Goal: Information Seeking & Learning: Compare options

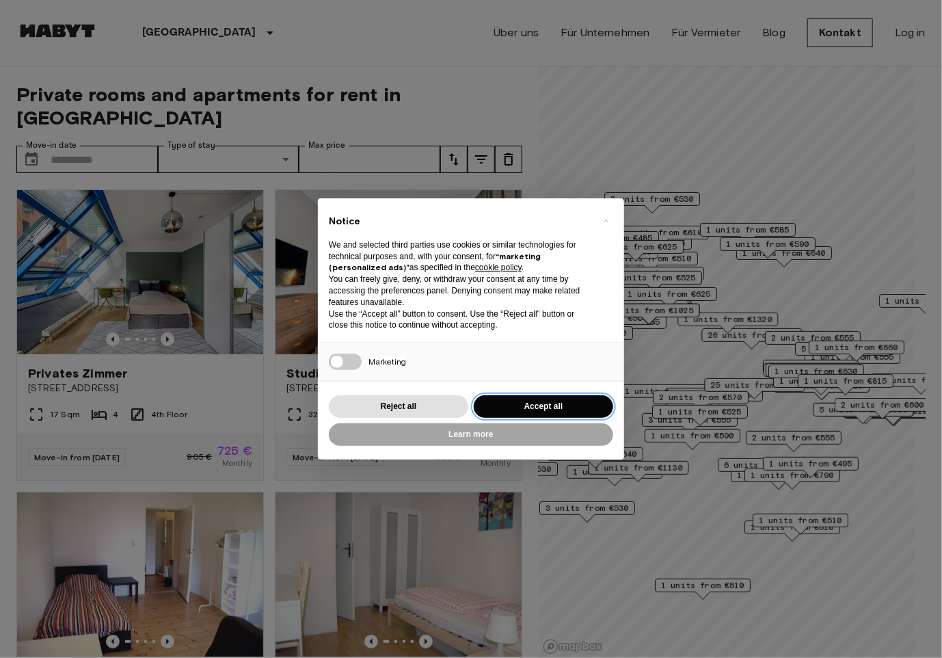
click at [526, 410] on button "Accept all" at bounding box center [543, 406] width 139 height 23
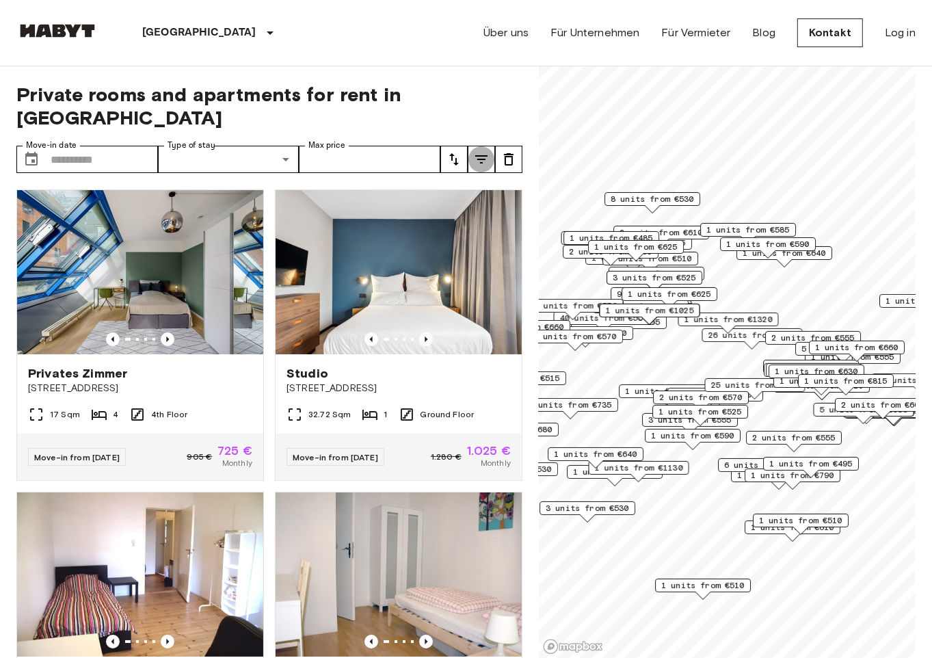
click at [483, 151] on icon "tune" at bounding box center [481, 159] width 16 height 16
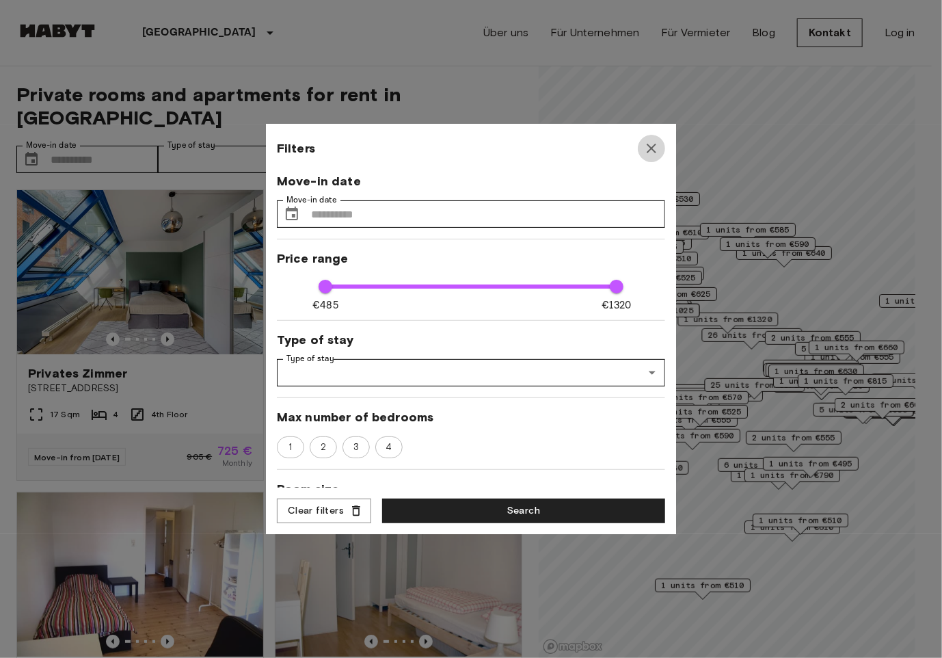
click at [654, 153] on icon "button" at bounding box center [651, 148] width 16 height 16
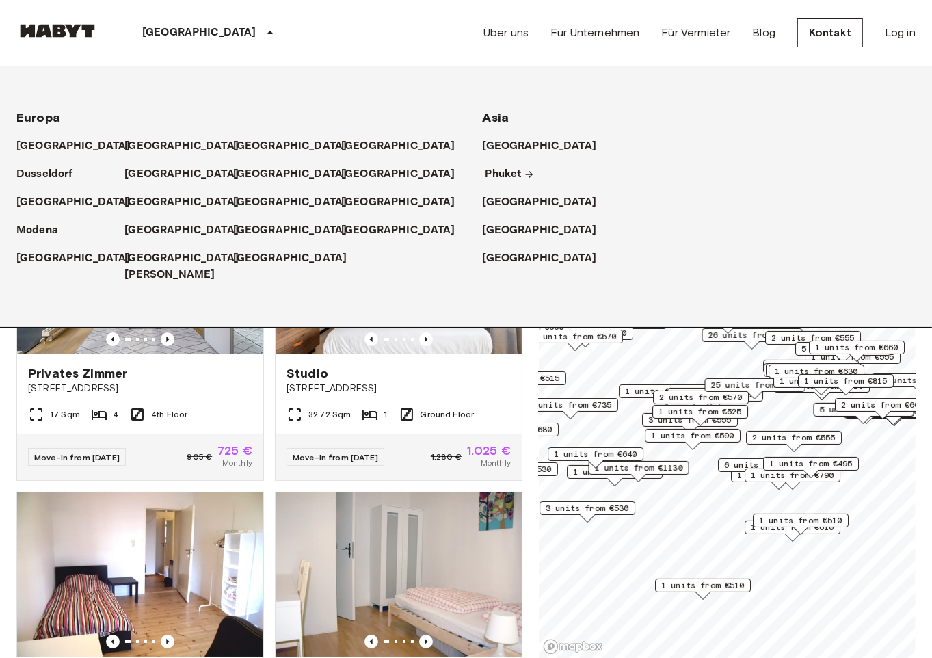
click at [503, 178] on p "Phuket" at bounding box center [503, 174] width 36 height 16
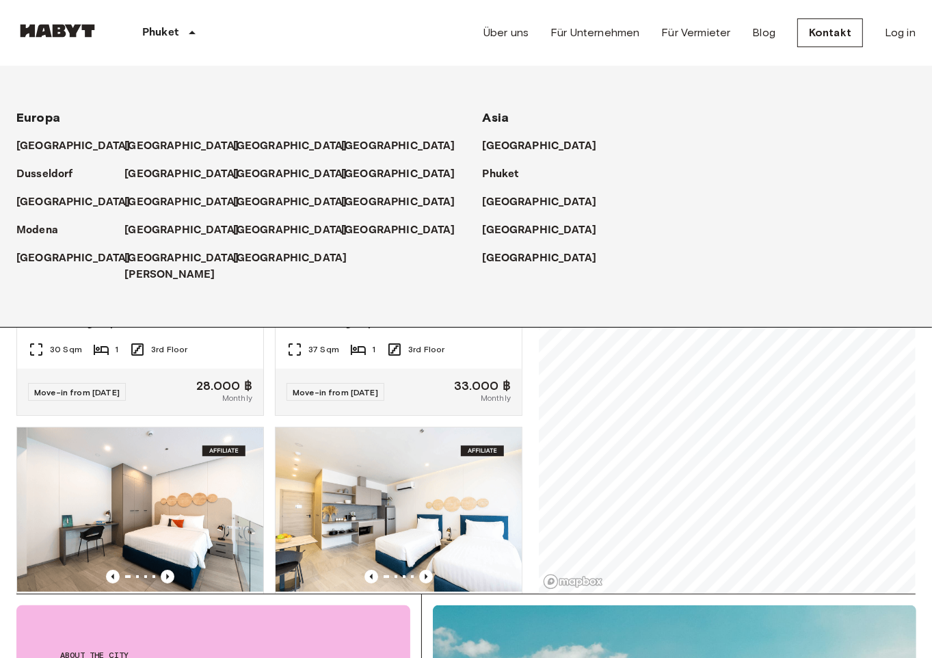
scroll to position [68, 0]
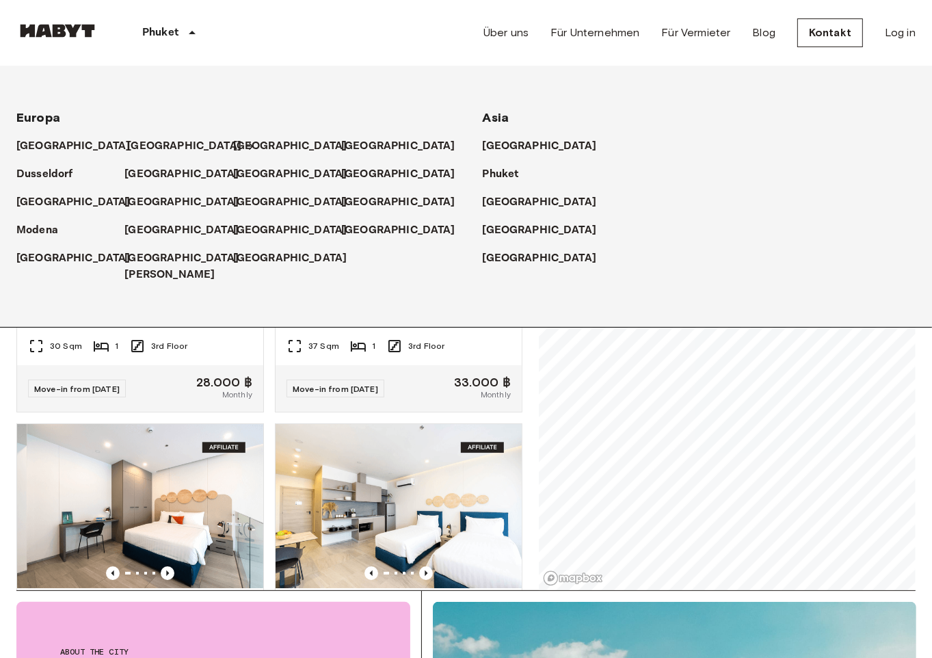
click at [131, 144] on p "[GEOGRAPHIC_DATA]" at bounding box center [184, 146] width 114 height 16
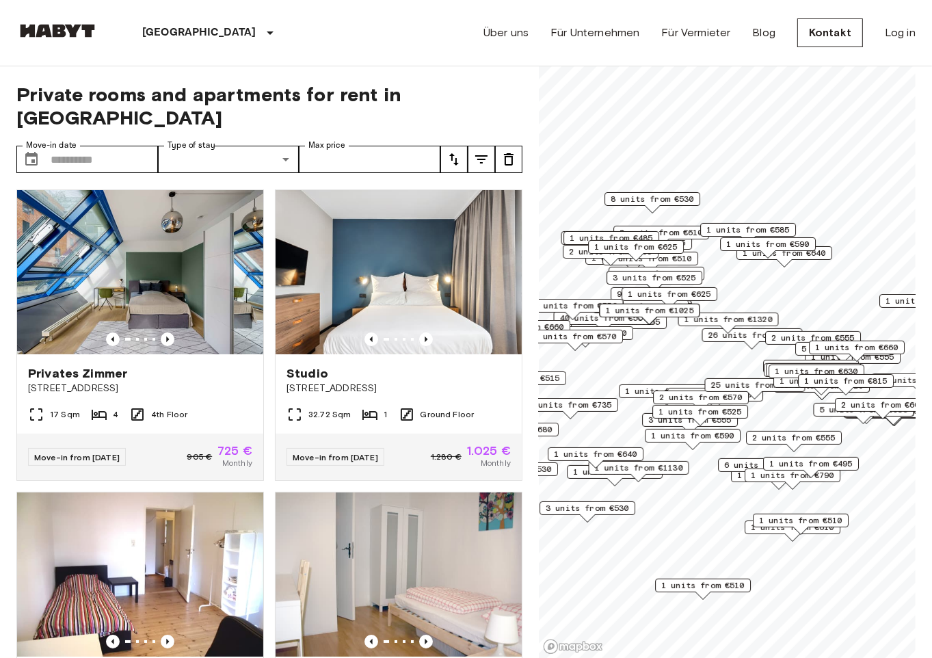
click at [533, 351] on div "Private rooms and apartments for rent in [GEOGRAPHIC_DATA] Move-in date ​ Move-…" at bounding box center [465, 362] width 899 height 592
click at [662, 466] on span "1 units from €1130" at bounding box center [639, 467] width 88 height 12
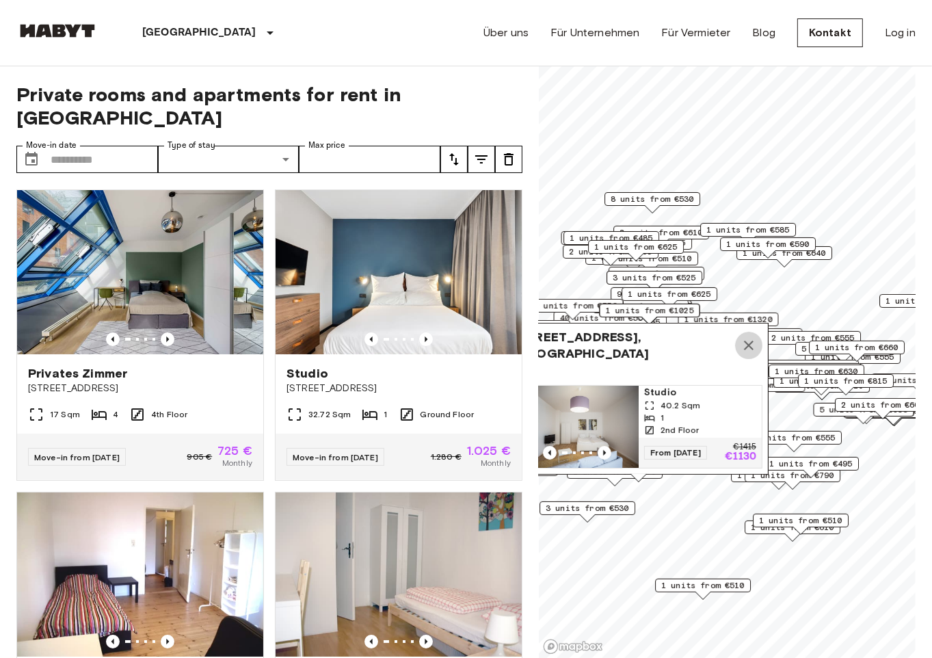
click at [753, 337] on icon "Map marker" at bounding box center [748, 345] width 16 height 16
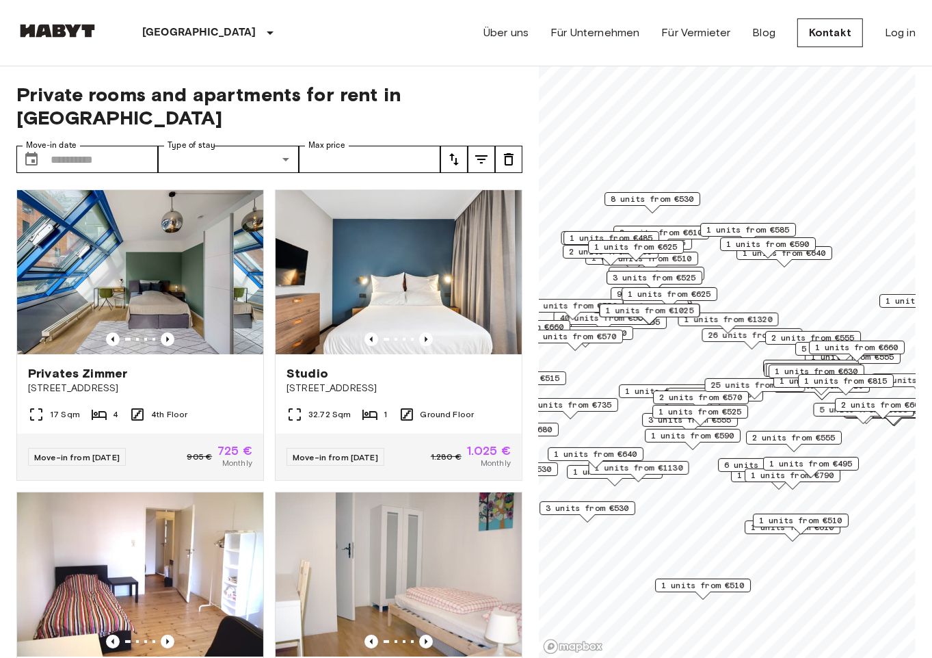
click at [610, 455] on span "1 units from €640" at bounding box center [595, 454] width 83 height 12
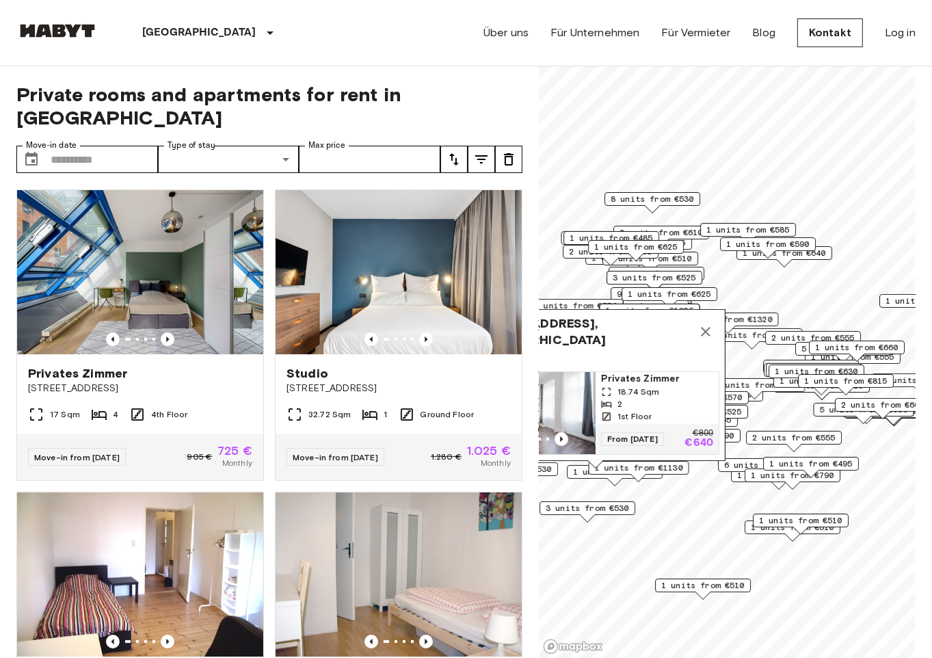
click at [682, 470] on span "1 units from €1130" at bounding box center [639, 467] width 88 height 12
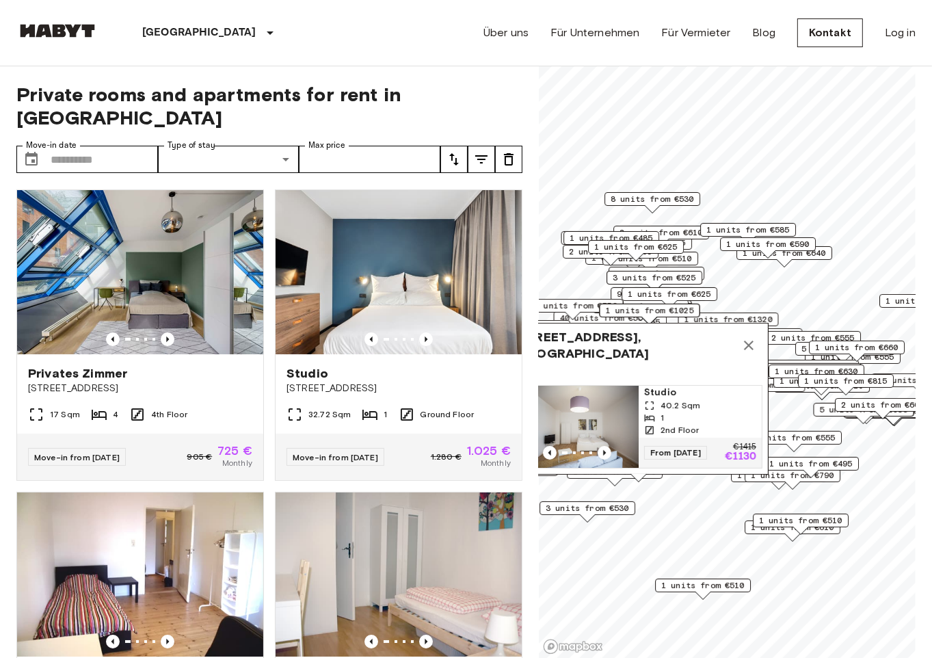
click at [809, 467] on span "1 units from €495" at bounding box center [810, 463] width 83 height 12
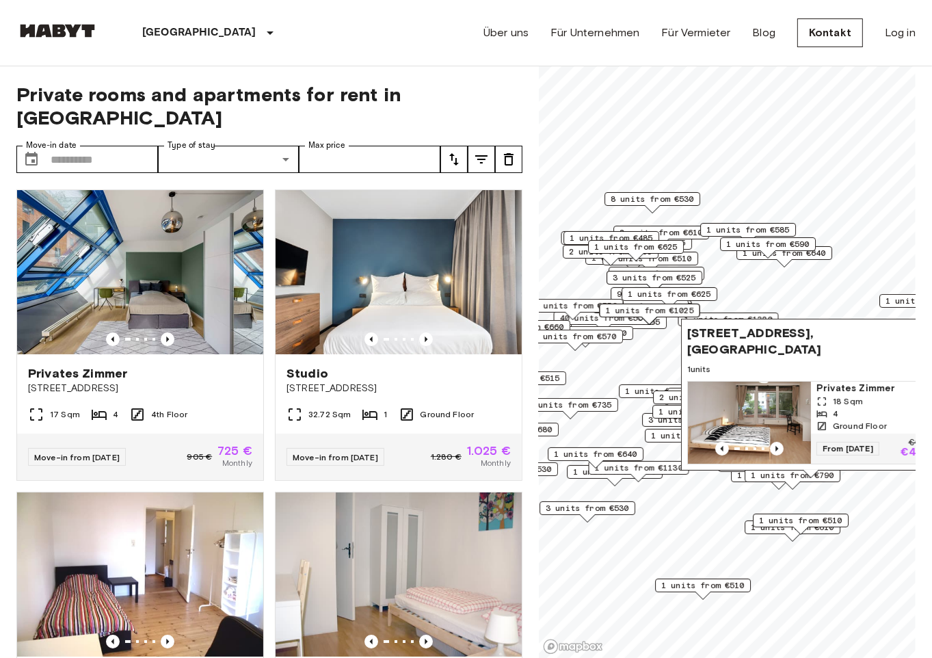
click at [772, 258] on div "Map marker" at bounding box center [768, 254] width 16 height 8
click at [752, 248] on span "1 units from €590" at bounding box center [767, 244] width 83 height 12
